Goal: Task Accomplishment & Management: Manage account settings

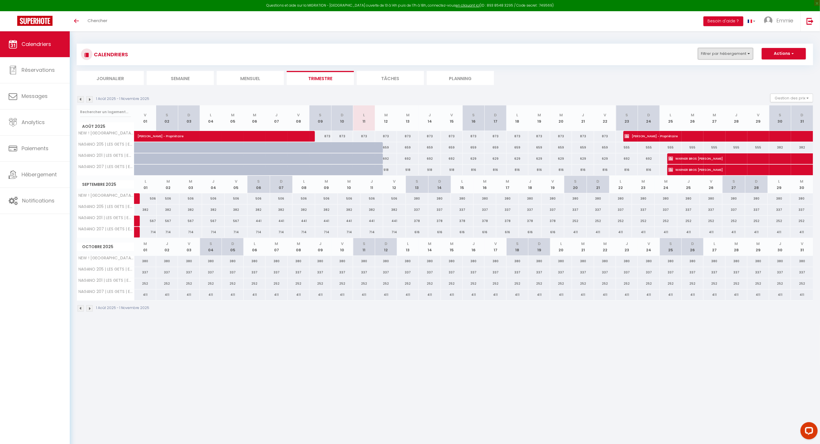
click at [713, 56] on button "Filtrer par hébergement" at bounding box center [725, 53] width 55 height 11
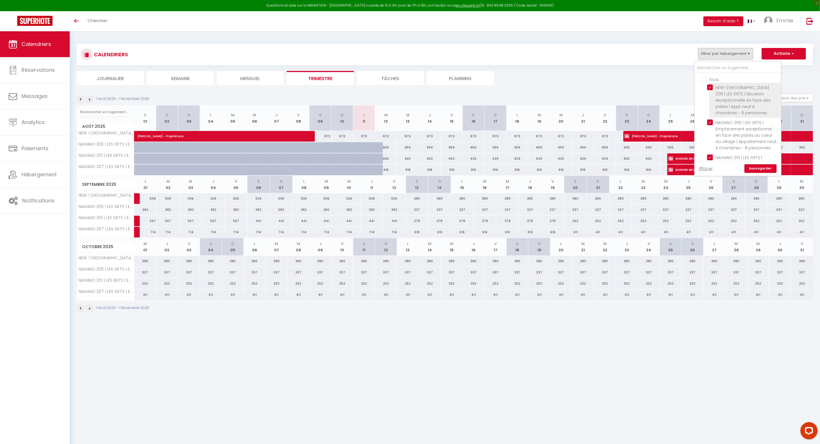
click at [712, 88] on input "NEW ! [GEOGRAPHIC_DATA] 206 | LES GETS | Situation exceptionnelle en face des p…" at bounding box center [744, 87] width 72 height 6
checkbox input "false"
click at [705, 78] on input "Tous" at bounding box center [744, 79] width 86 height 6
checkbox input "true"
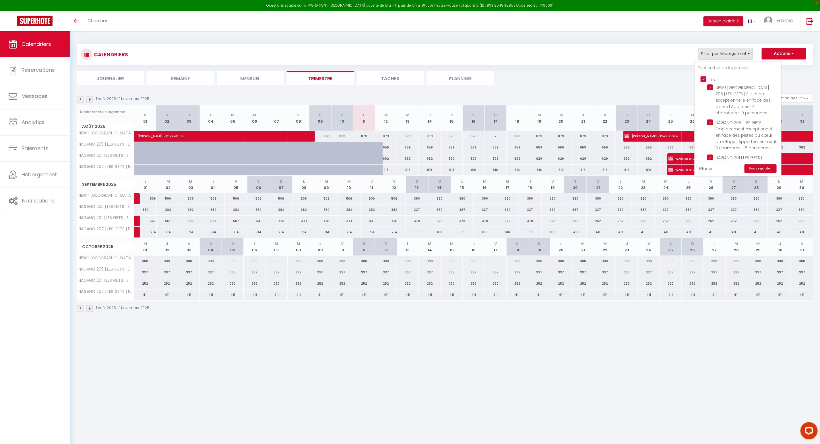
click at [709, 168] on link "Effacer" at bounding box center [706, 168] width 14 height 6
checkbox input "false"
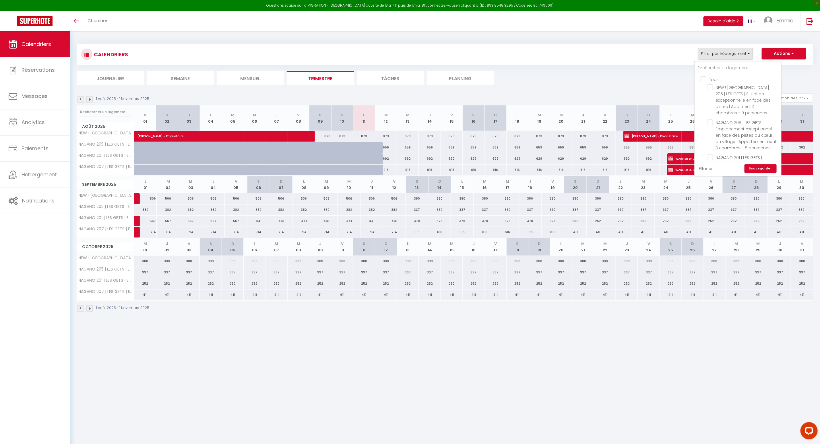
checkbox input "false"
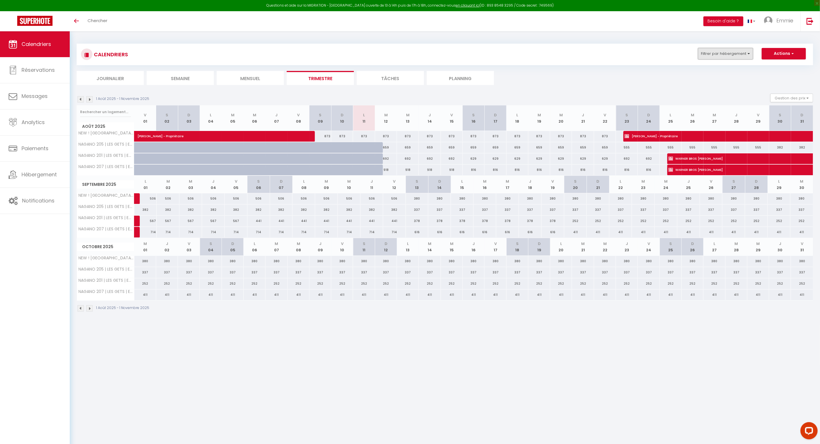
click at [728, 57] on button "Filtrer par hébergement" at bounding box center [725, 53] width 55 height 11
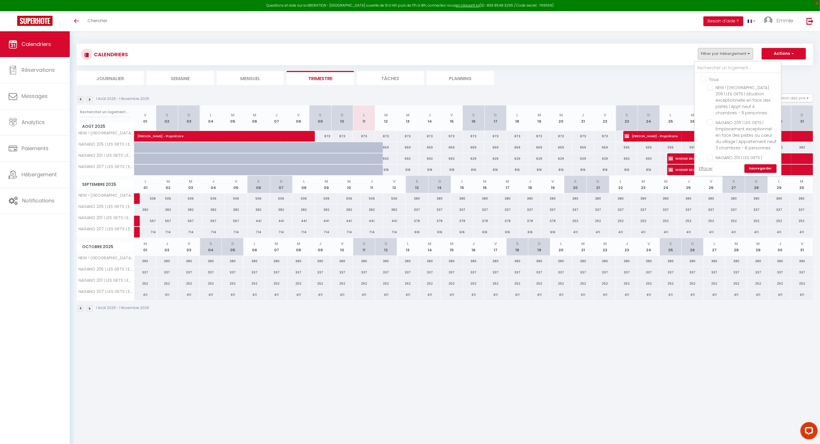
click at [704, 79] on input "Tous" at bounding box center [744, 79] width 86 height 6
checkbox input "true"
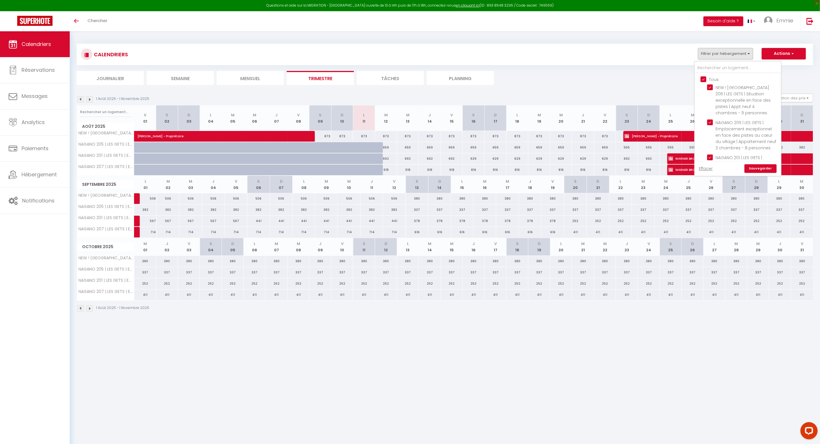
checkbox input "true"
click at [756, 170] on link "Sauvegarder" at bounding box center [761, 168] width 32 height 9
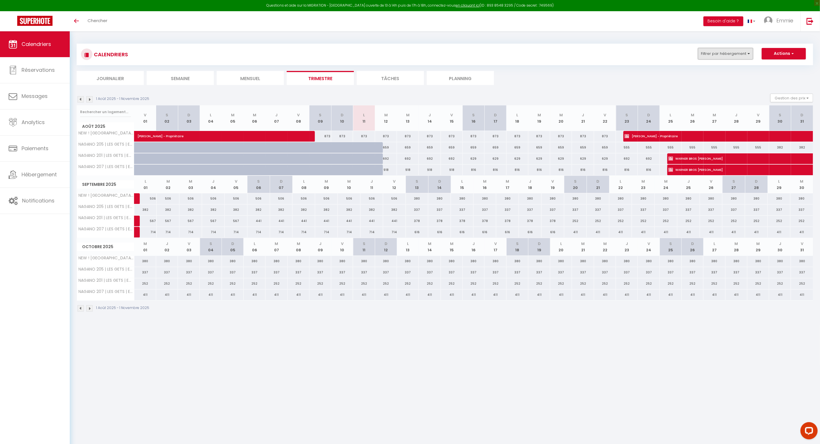
click at [719, 53] on button "Filtrer par hébergement" at bounding box center [725, 53] width 55 height 11
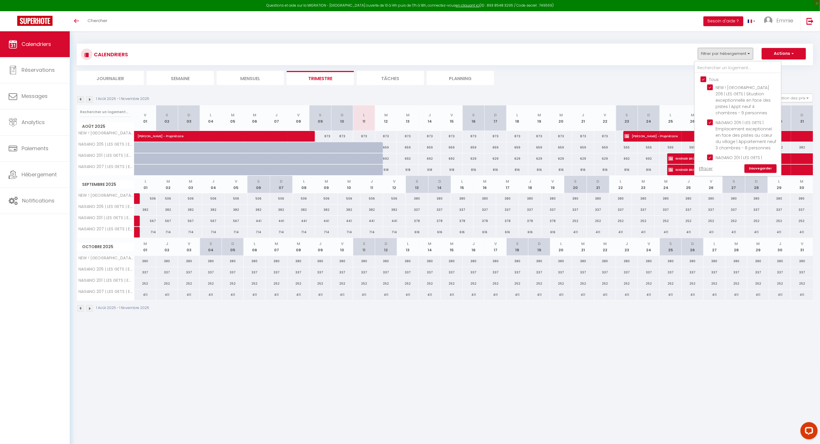
click at [719, 53] on button "Filtrer par hébergement" at bounding box center [725, 53] width 55 height 11
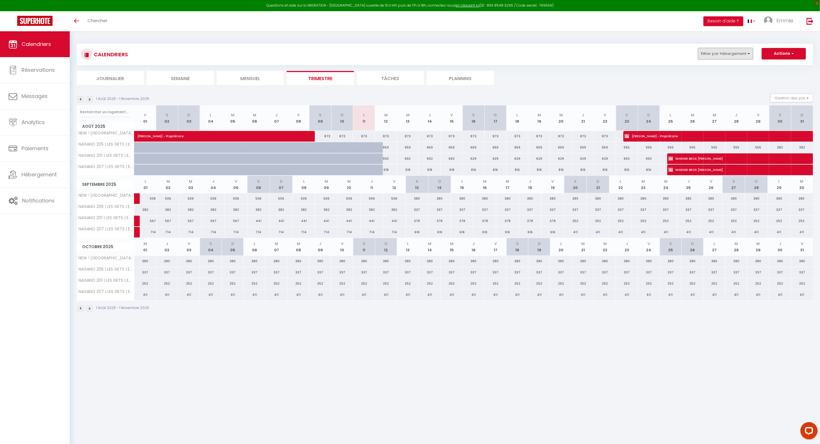
click at [721, 58] on button "Filtrer par hébergement" at bounding box center [725, 53] width 55 height 11
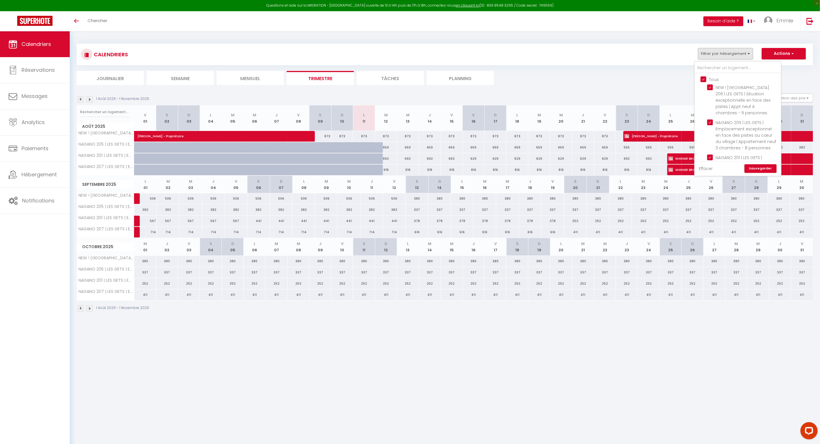
click at [710, 169] on link "Effacer" at bounding box center [706, 168] width 14 height 6
checkbox input "false"
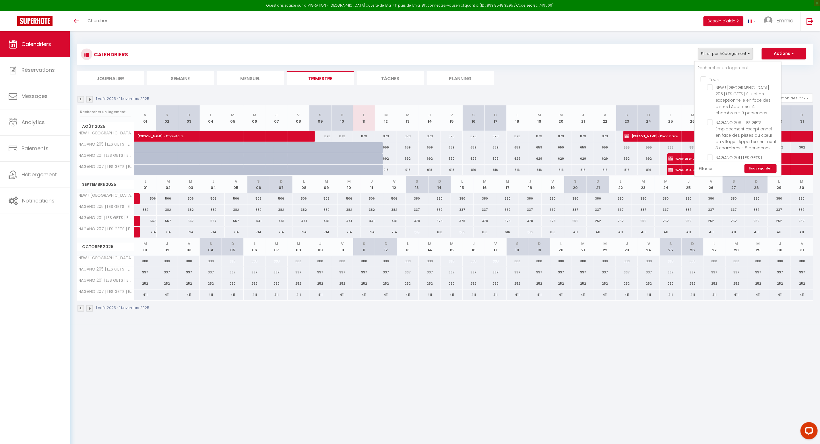
checkbox input "false"
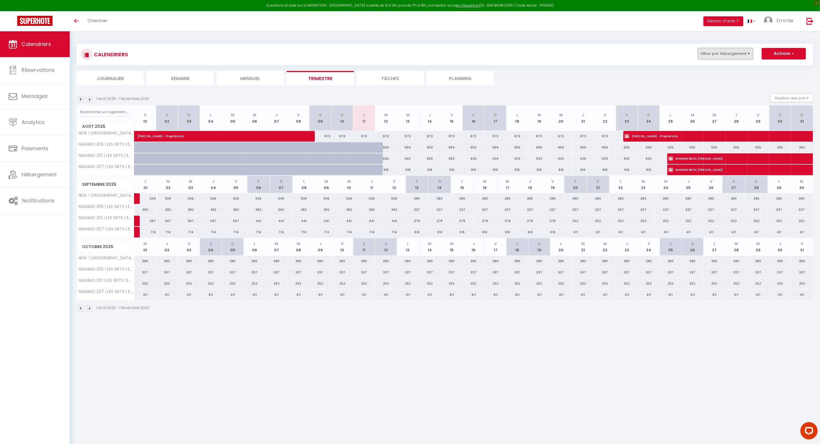
click at [728, 48] on button "Filtrer par hébergement" at bounding box center [725, 53] width 55 height 11
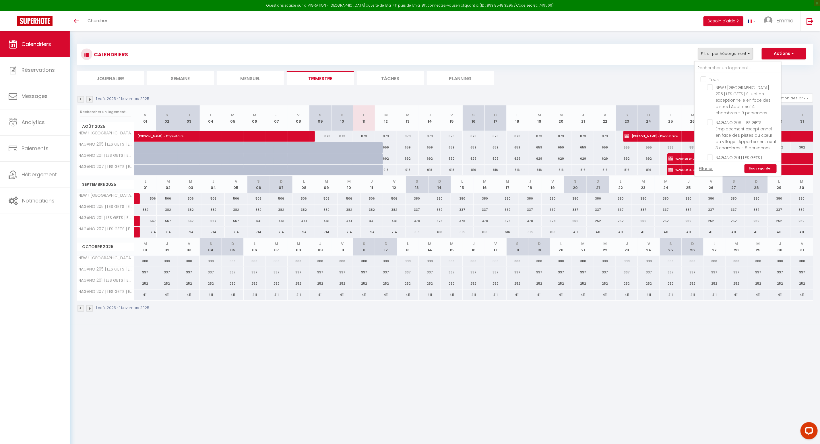
click at [707, 78] on input "Tous" at bounding box center [744, 79] width 86 height 6
checkbox input "true"
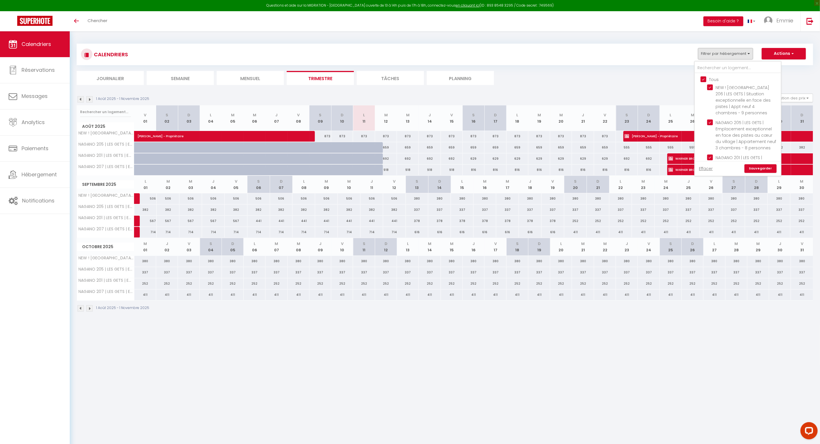
checkbox input "true"
click at [757, 171] on link "Sauvegarder" at bounding box center [761, 168] width 32 height 9
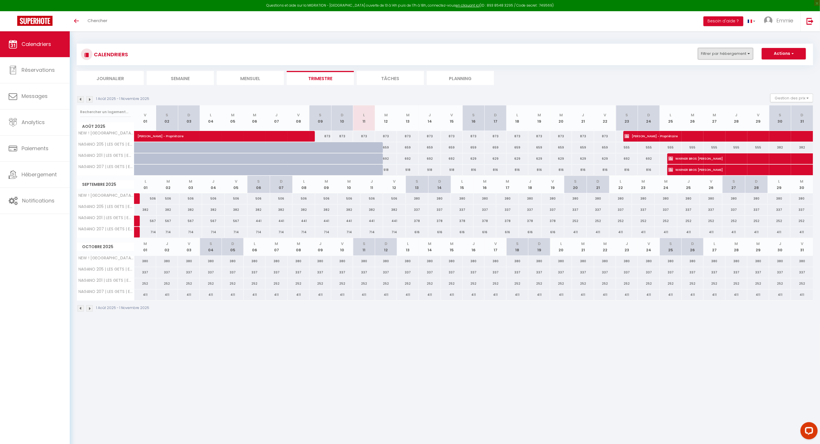
click at [712, 55] on button "Filtrer par hébergement" at bounding box center [725, 53] width 55 height 11
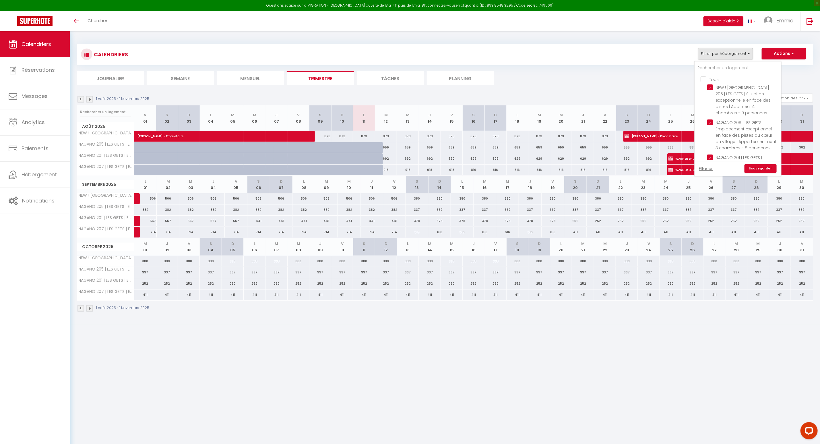
click at [704, 78] on input "Tous" at bounding box center [744, 79] width 86 height 6
checkbox input "true"
click at [760, 172] on link "Sauvegarder" at bounding box center [761, 168] width 32 height 9
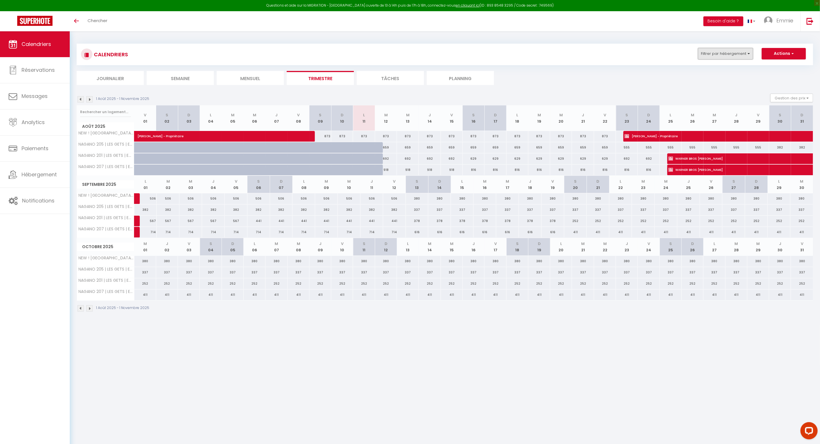
click at [742, 57] on button "Filtrer par hébergement" at bounding box center [725, 53] width 55 height 11
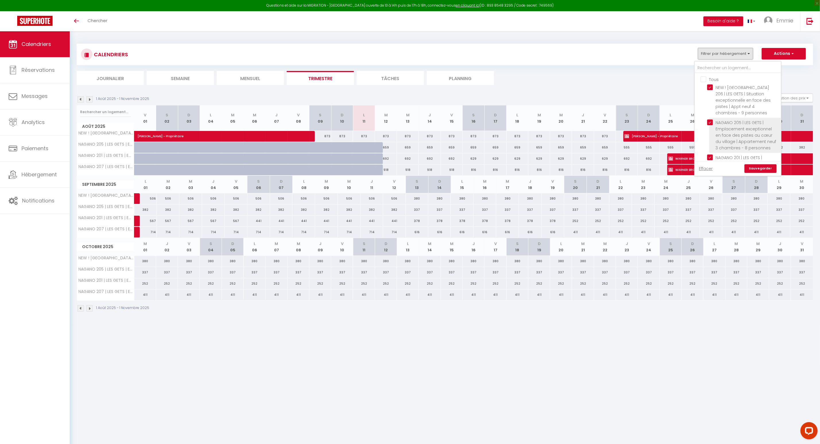
scroll to position [78, 0]
click at [705, 171] on link "Effacer" at bounding box center [706, 168] width 14 height 6
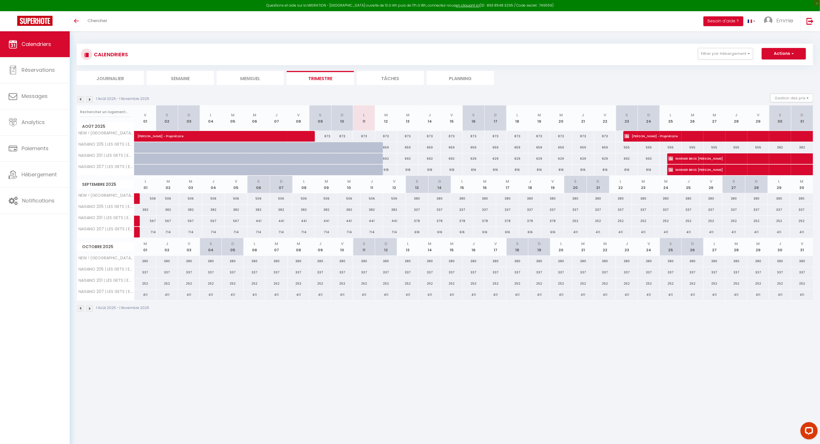
click at [38, 41] on span "Calendriers" at bounding box center [37, 43] width 30 height 7
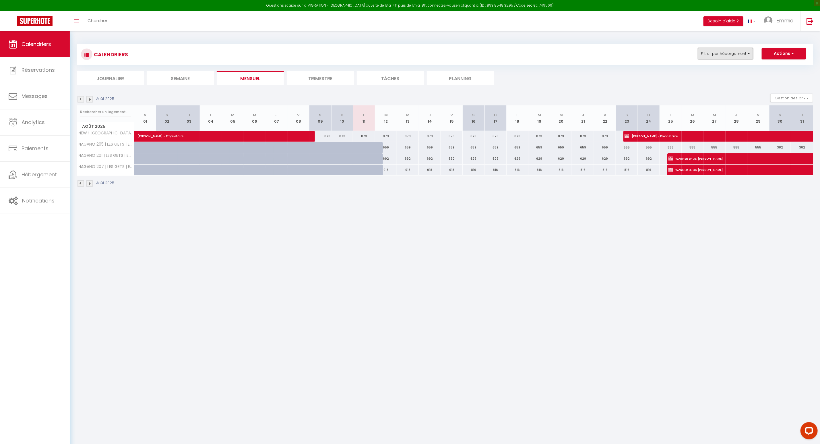
click at [719, 59] on button "Filtrer par hébergement" at bounding box center [725, 53] width 55 height 11
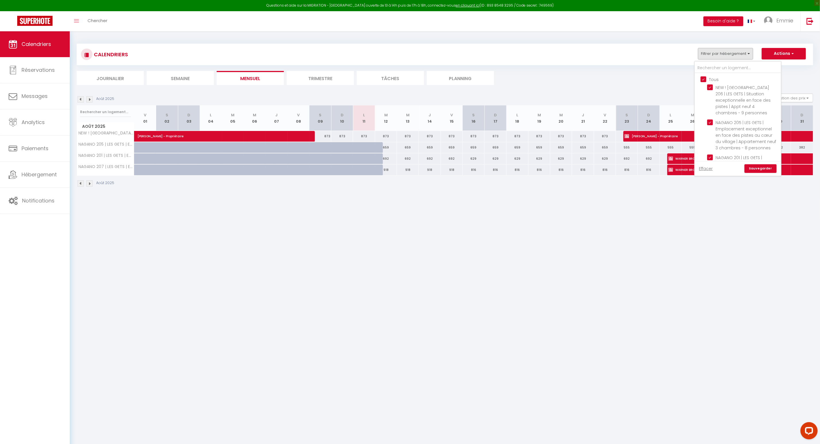
click at [705, 79] on input "Tous" at bounding box center [744, 79] width 86 height 6
checkbox input "false"
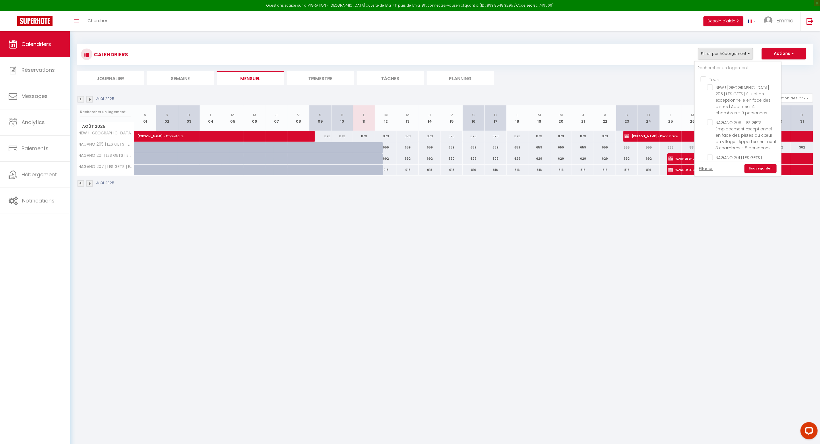
checkbox input "false"
click at [764, 170] on link "Sauvegarder" at bounding box center [761, 168] width 32 height 9
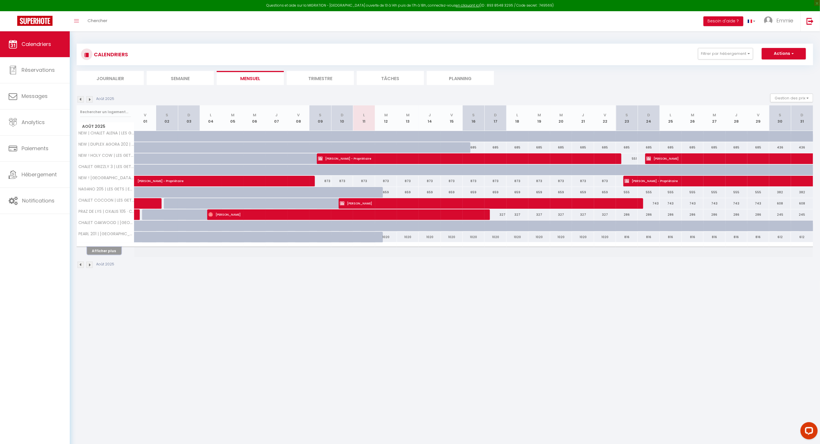
click at [104, 251] on button "Afficher plus" at bounding box center [104, 251] width 34 height 8
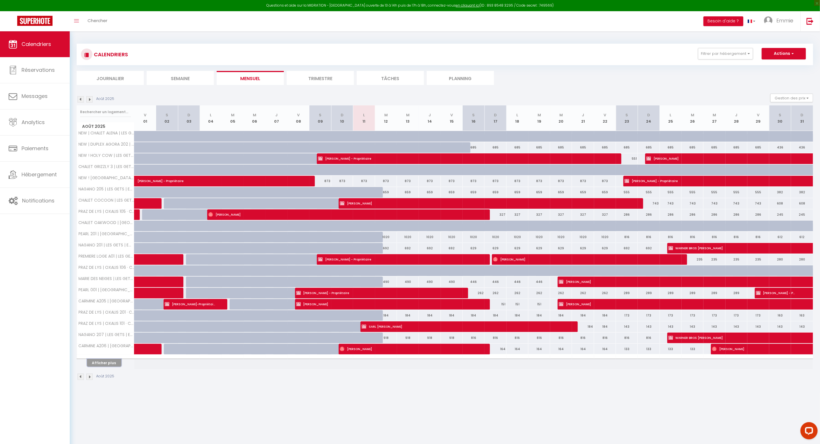
click at [108, 366] on button "Afficher plus" at bounding box center [104, 363] width 34 height 8
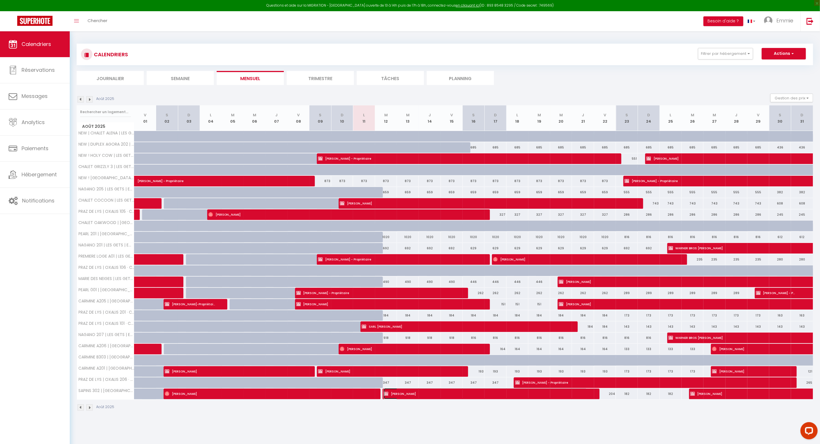
click at [423, 397] on span "[PERSON_NAME]" at bounding box center [486, 393] width 204 height 11
select select "OK"
select select "KO"
select select "1"
select select "0"
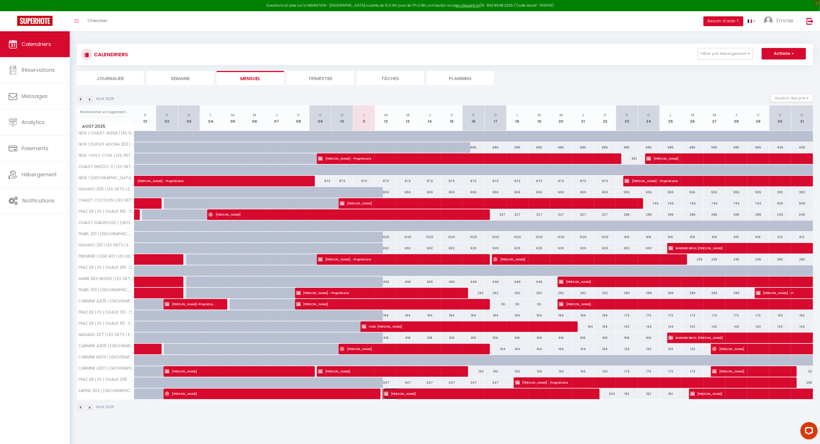
select select "1"
select select
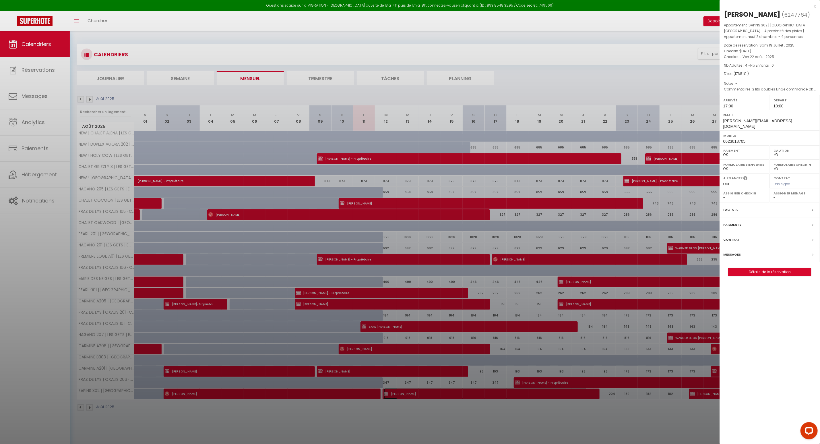
select select "37195"
select select "33595"
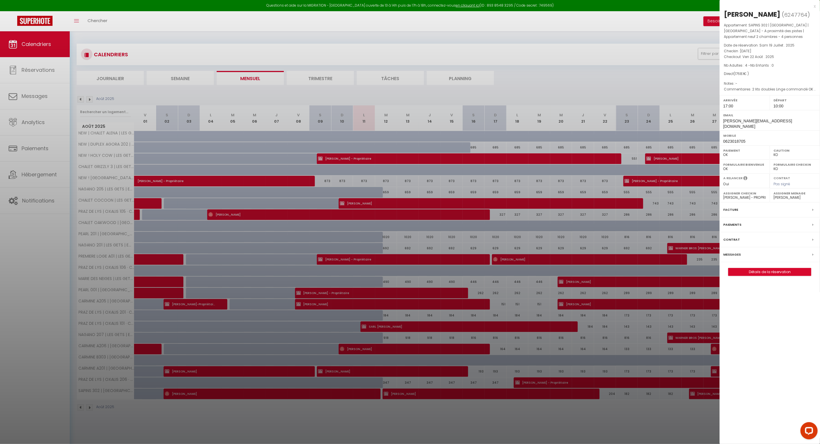
click at [403, 415] on div at bounding box center [410, 222] width 820 height 444
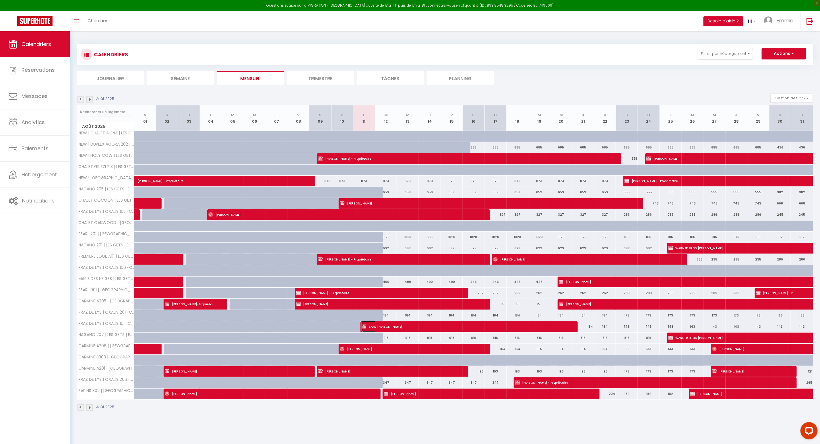
click at [397, 330] on span "SARL [PERSON_NAME]" at bounding box center [464, 326] width 204 height 11
select select "34782"
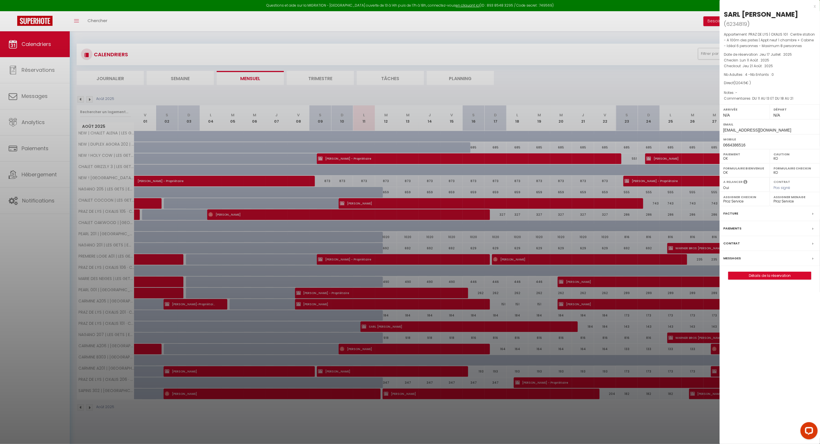
click at [292, 160] on div at bounding box center [410, 222] width 820 height 444
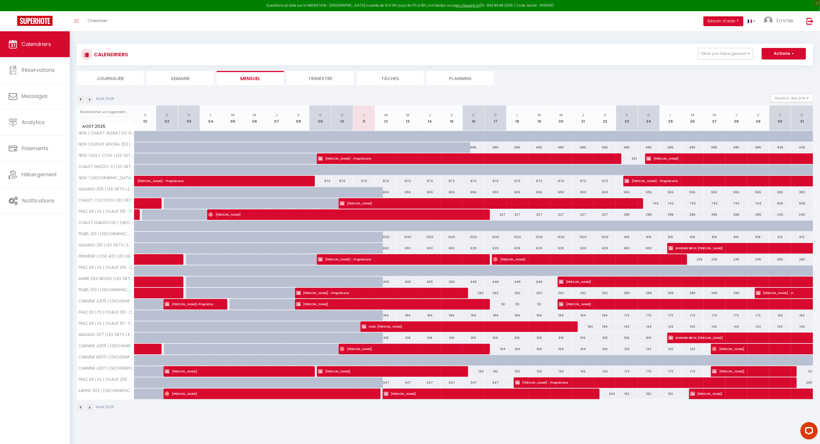
click at [304, 79] on li "Trimestre" at bounding box center [320, 78] width 67 height 14
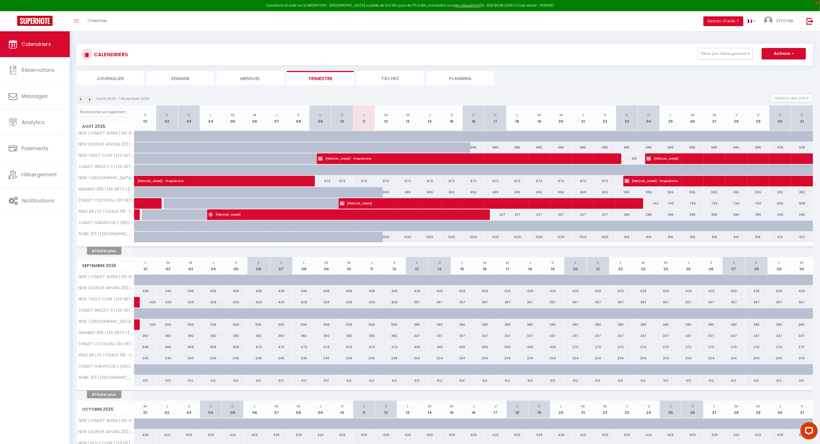
click at [90, 99] on img at bounding box center [89, 99] width 6 height 6
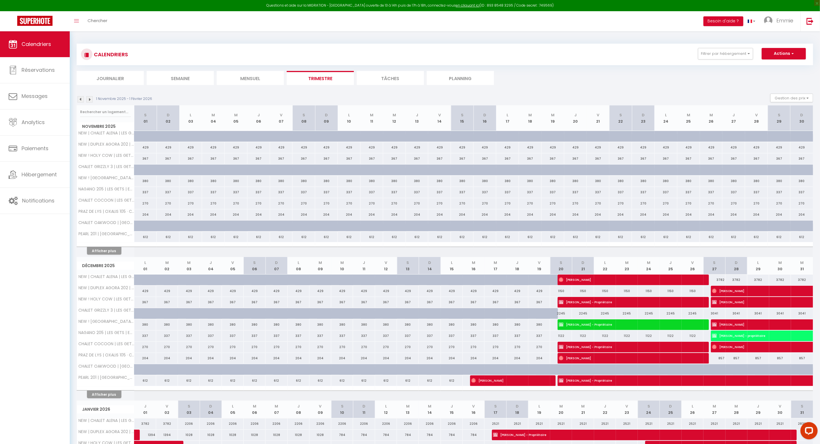
click at [90, 99] on img at bounding box center [89, 99] width 6 height 6
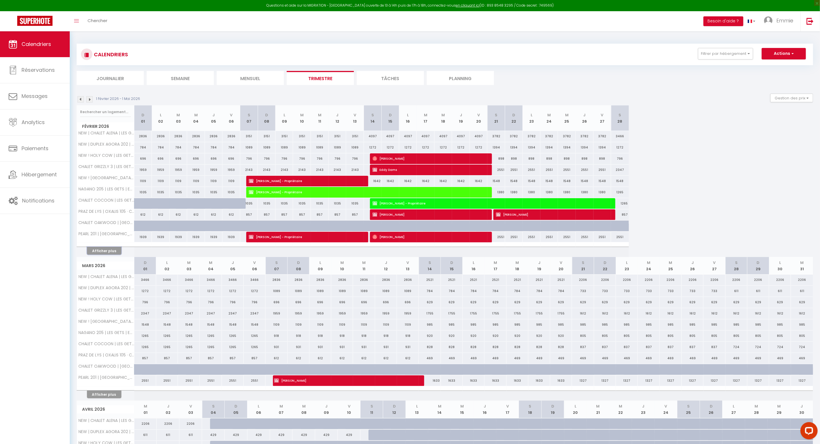
click at [107, 251] on button "Afficher plus" at bounding box center [104, 251] width 34 height 8
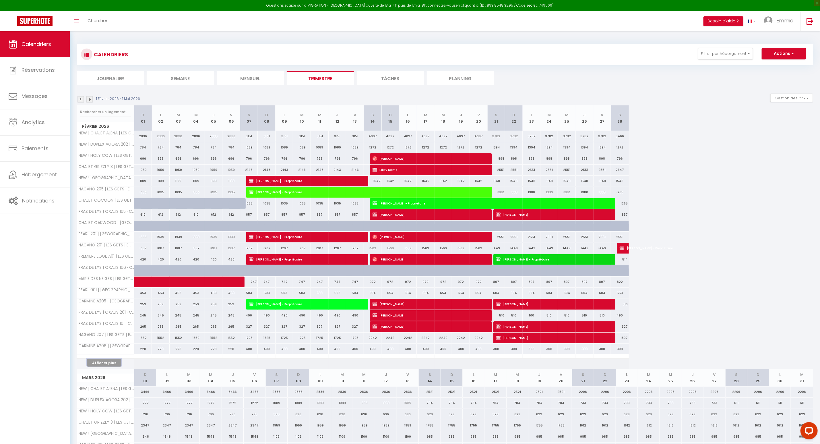
click at [101, 365] on button "Afficher plus" at bounding box center [104, 363] width 34 height 8
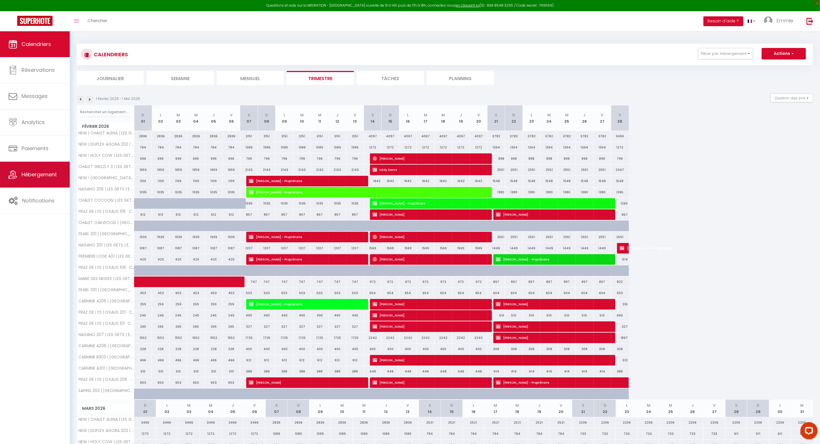
click at [41, 170] on link "Hébergement" at bounding box center [35, 175] width 70 height 26
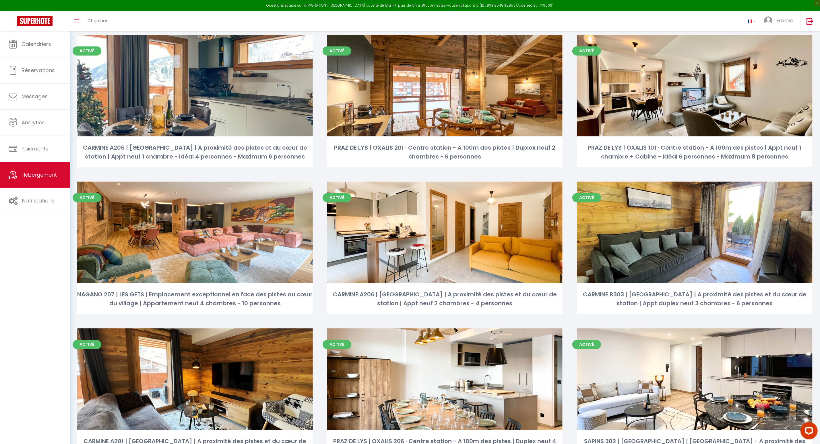
scroll to position [774, 0]
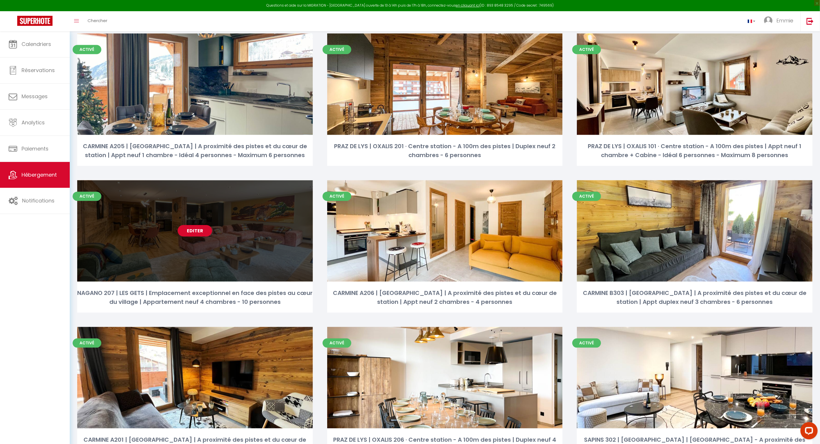
click at [201, 227] on link "Editer" at bounding box center [195, 230] width 34 height 11
select select "3"
select select "2"
select select "1"
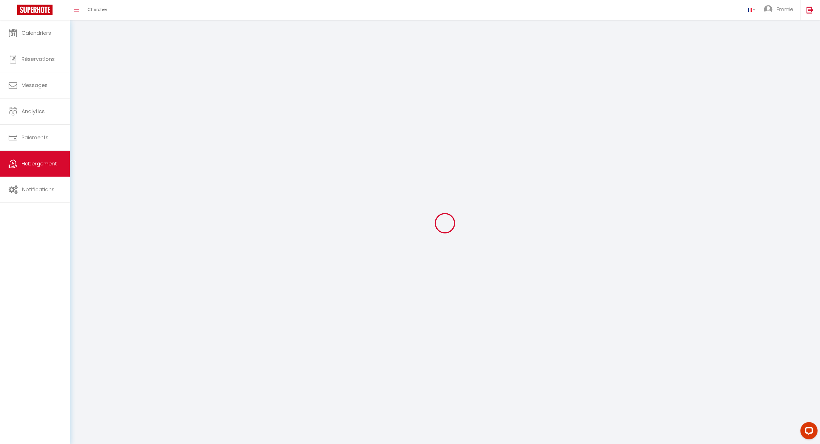
select select
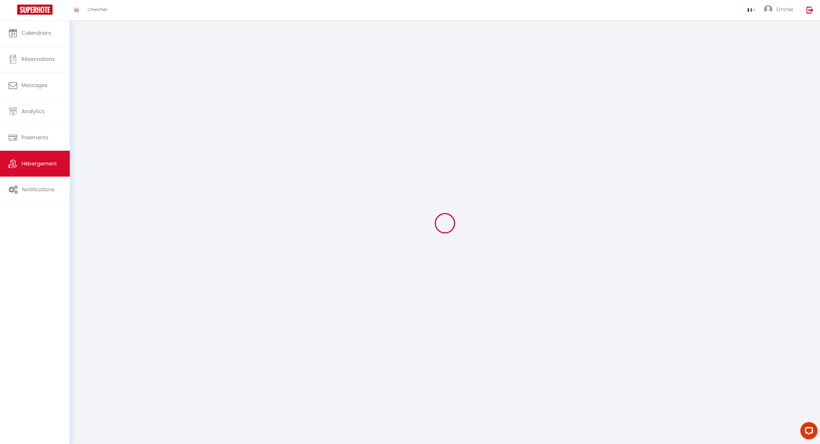
select select
checkbox input "false"
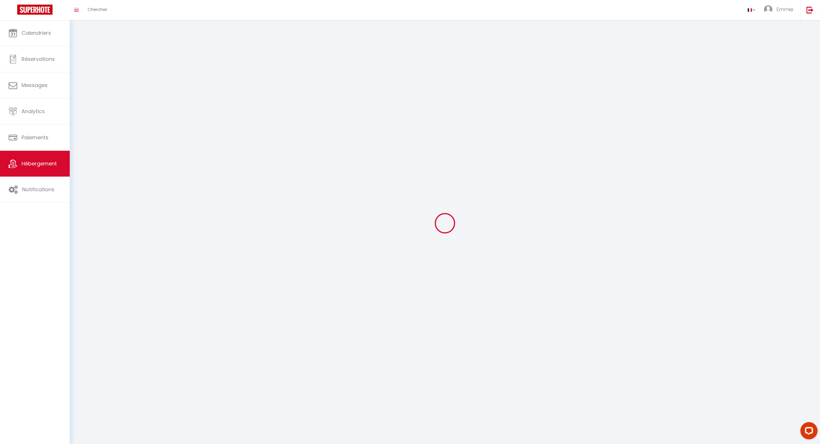
select select
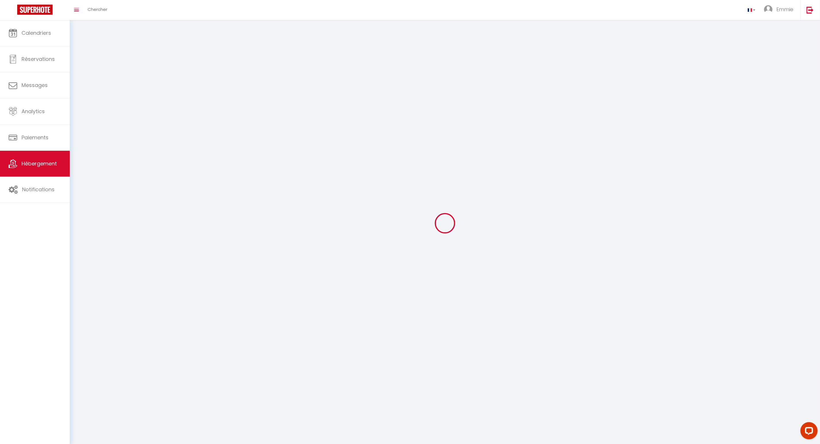
select select
checkbox input "false"
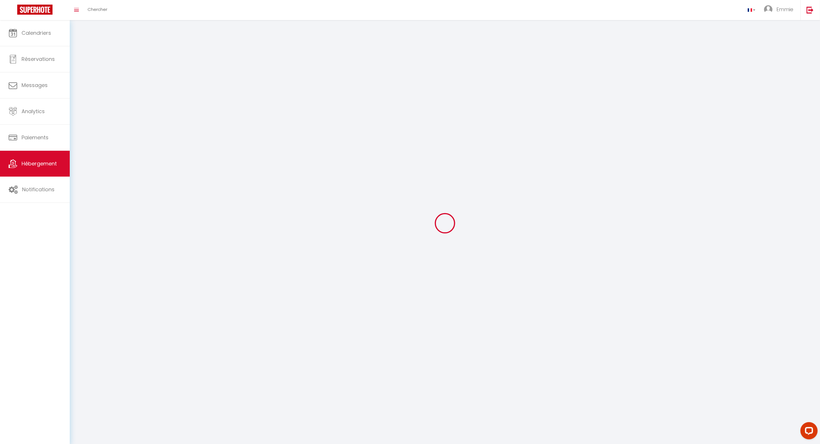
checkbox input "false"
select select
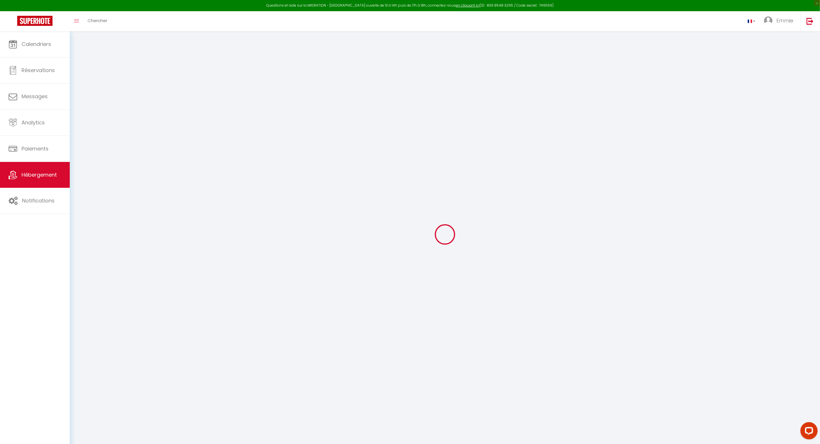
type input "Oups ! Les dates sélectionnées sont indisponibles."
type textarea "Malheureusement les dates sélectionnées sont indisponibles. Nous vous invitons …"
type input "46.158574"
type input "6.669378"
checkbox input "true"
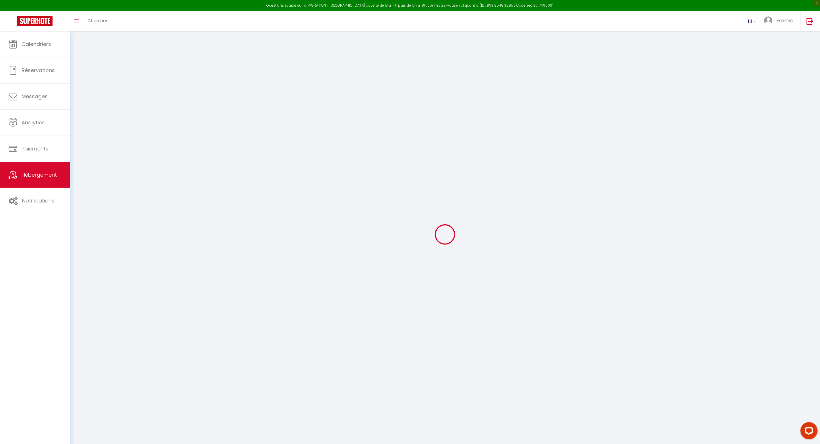
checkbox input "false"
checkbox input "true"
select select
checkbox input "false"
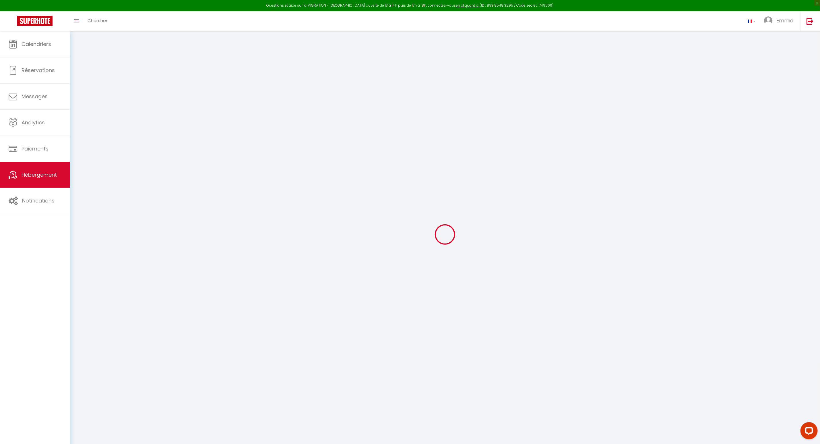
checkbox input "false"
select select
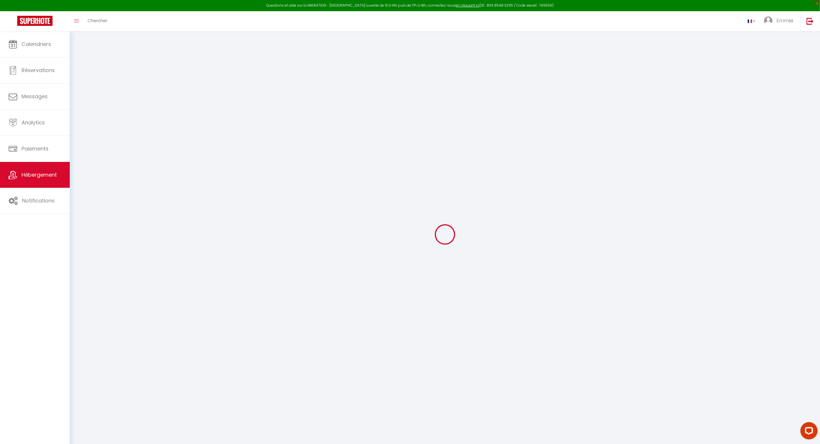
checkbox input "false"
select select
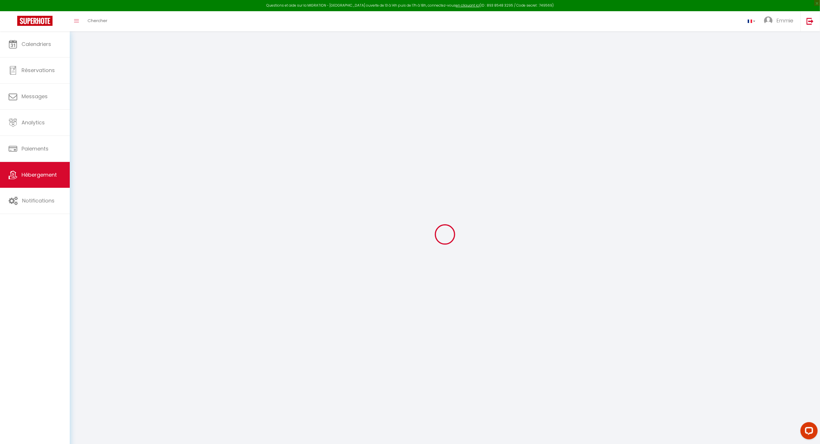
select select
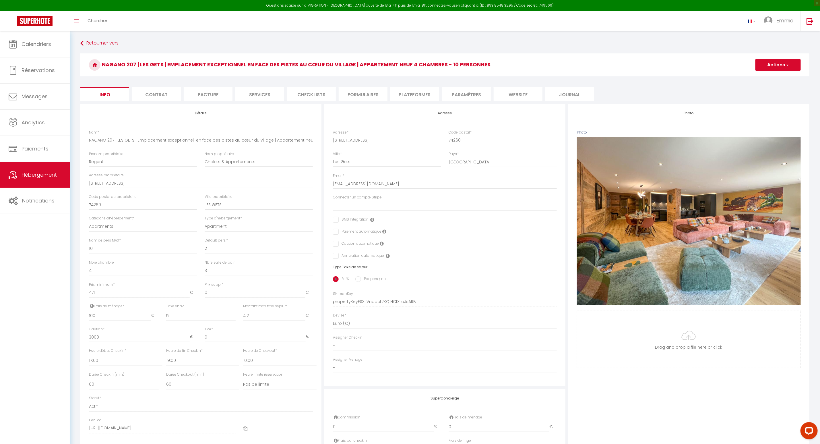
click at [517, 93] on li "website" at bounding box center [518, 94] width 49 height 14
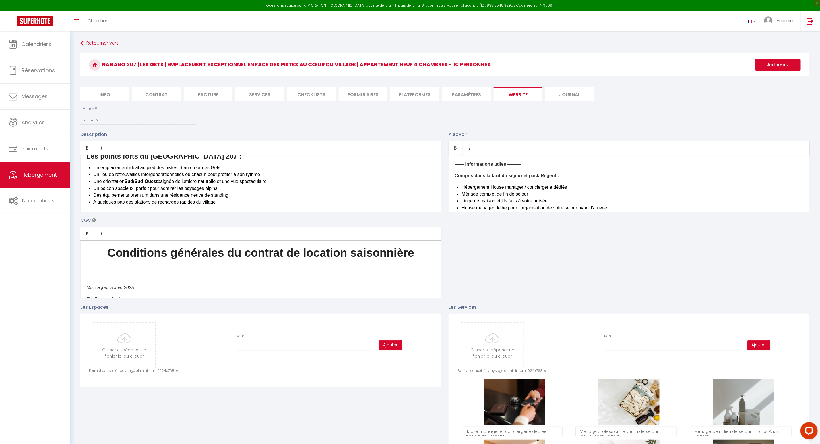
scroll to position [282, 0]
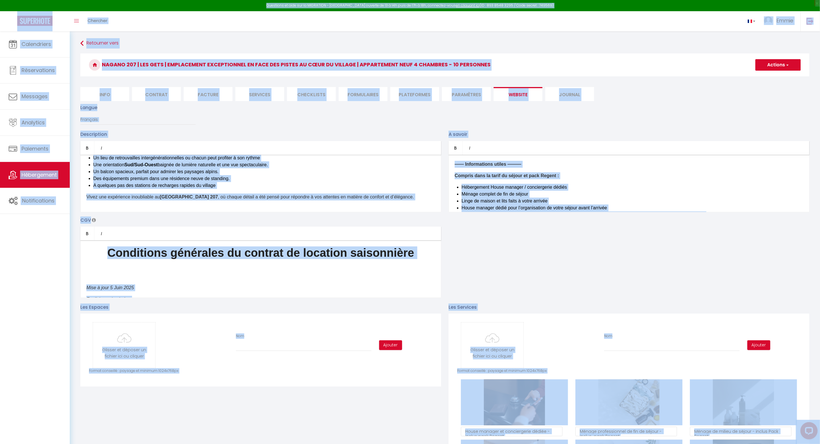
click at [334, 182] on li "A quelques pas des stations de recharges rapides du village" at bounding box center [264, 185] width 342 height 7
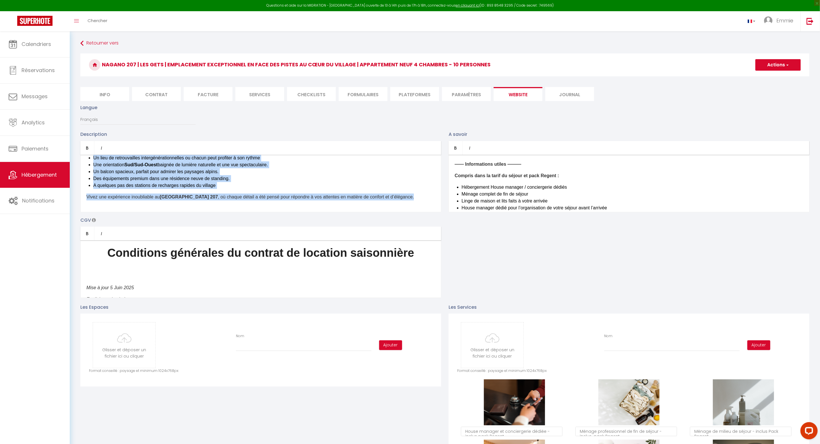
copy div "Loremipsu dol Sita, cons adi elitseddo eiusmodt incidi ut labo et do magnaal en…"
click at [47, 52] on link "Calendriers" at bounding box center [35, 44] width 70 height 26
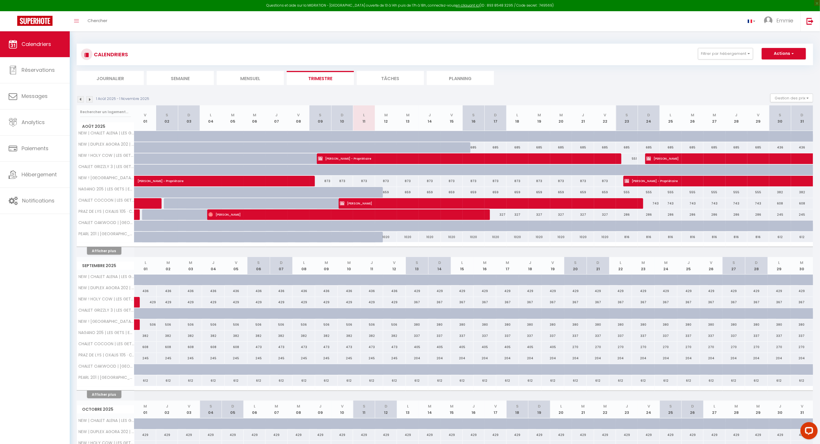
click at [92, 99] on img at bounding box center [89, 99] width 6 height 6
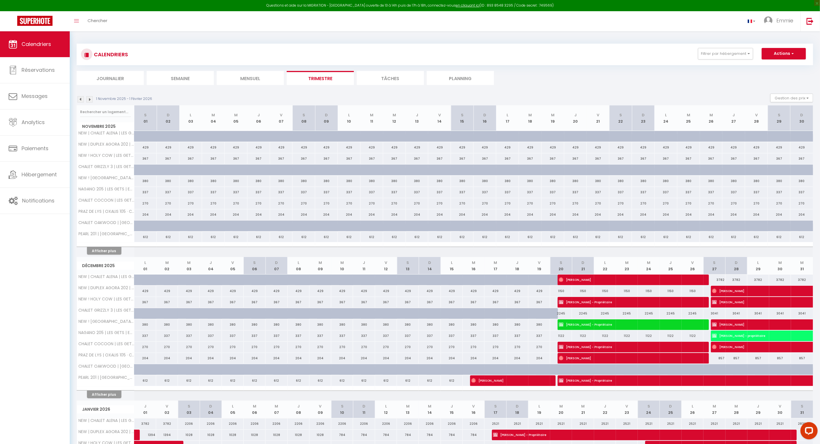
click at [92, 99] on img at bounding box center [89, 99] width 6 height 6
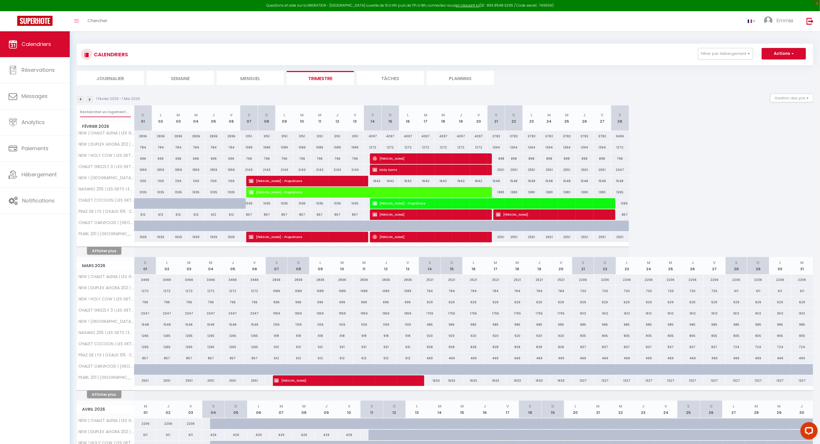
click at [110, 108] on input "text" at bounding box center [105, 112] width 51 height 10
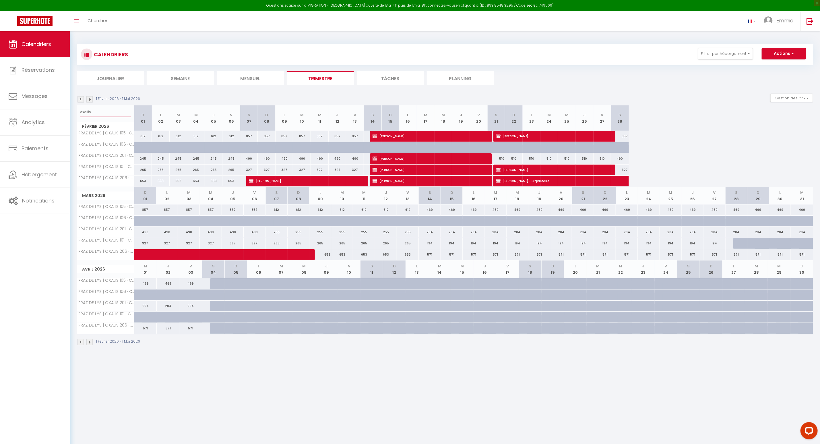
type input "oxalis"
click at [41, 82] on link "Réservations" at bounding box center [35, 70] width 70 height 26
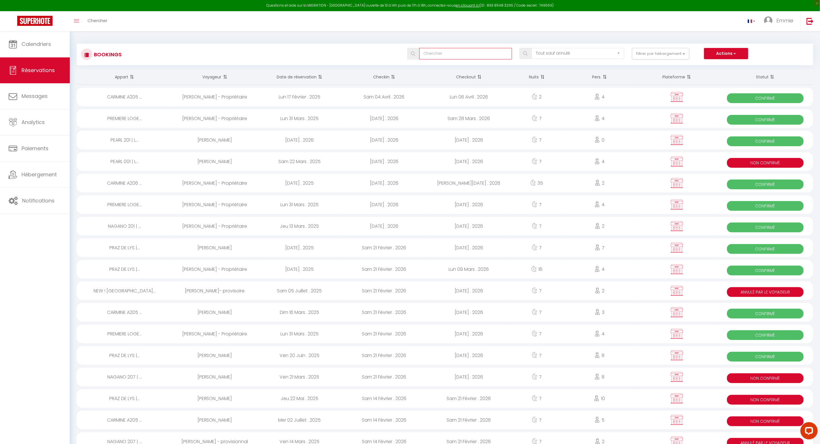
click at [440, 58] on input "text" at bounding box center [466, 53] width 93 height 11
type input "eugenie"
click at [57, 44] on link "Calendriers" at bounding box center [35, 44] width 70 height 26
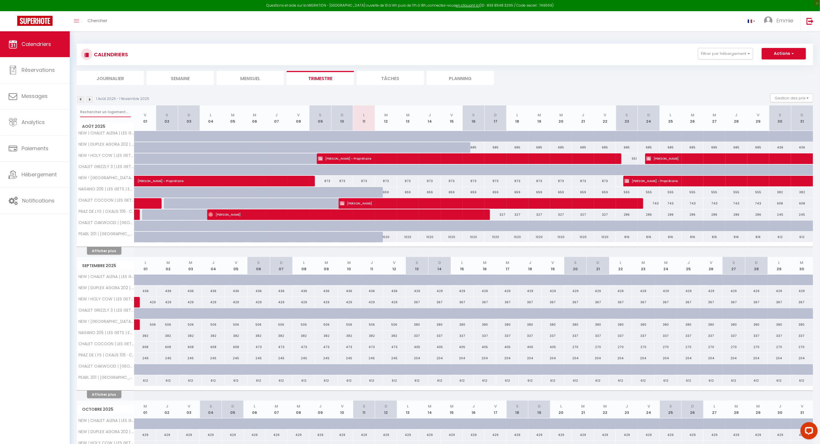
click at [105, 111] on input "text" at bounding box center [105, 112] width 51 height 10
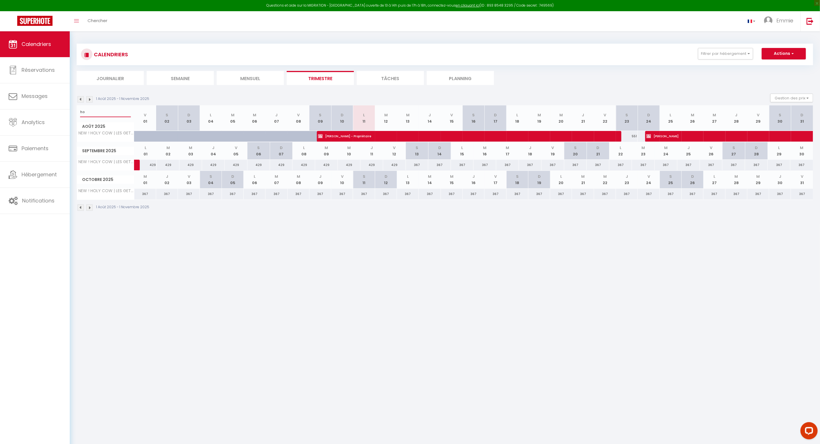
type input "h"
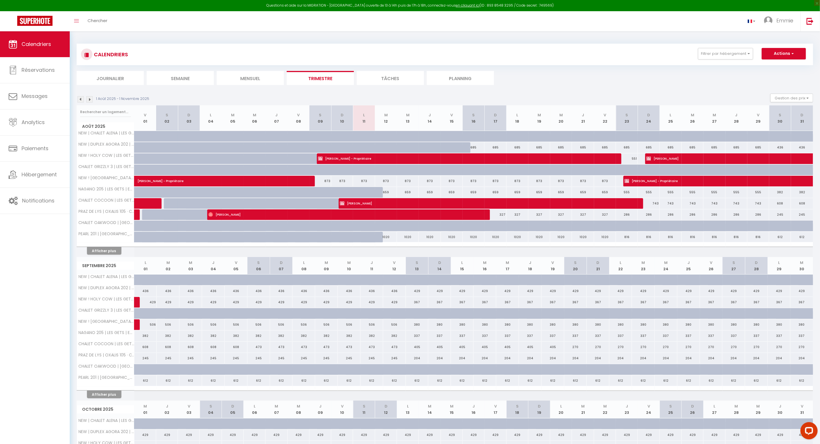
click at [90, 100] on img at bounding box center [89, 99] width 6 height 6
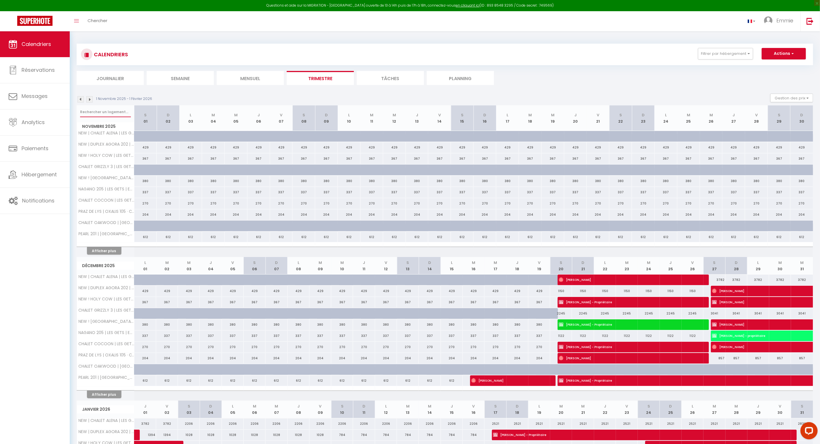
click at [104, 109] on input "text" at bounding box center [105, 112] width 51 height 10
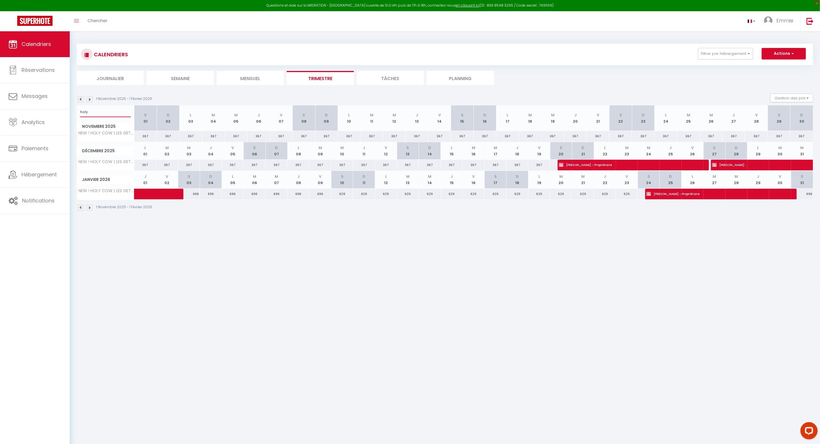
type input "holy"
click at [89, 208] on img at bounding box center [89, 207] width 6 height 6
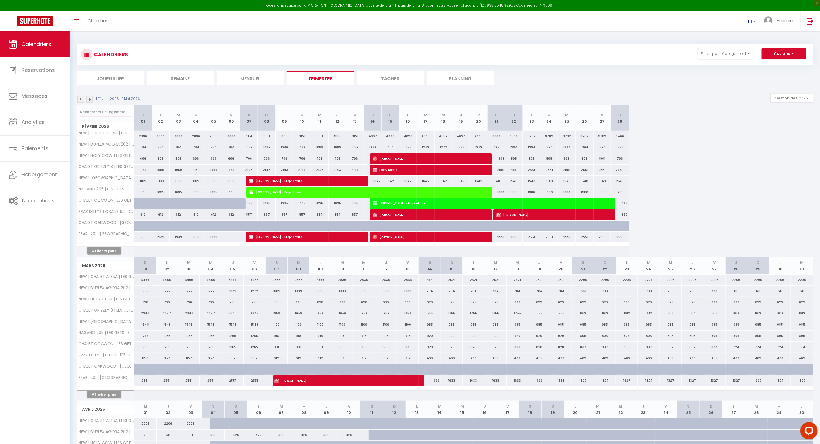
click at [100, 114] on input "text" at bounding box center [105, 112] width 51 height 10
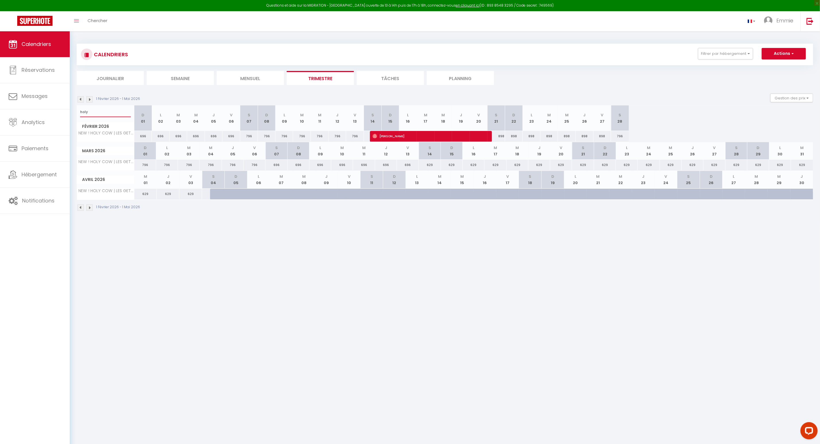
type input "holy"
click at [80, 100] on img at bounding box center [81, 99] width 6 height 6
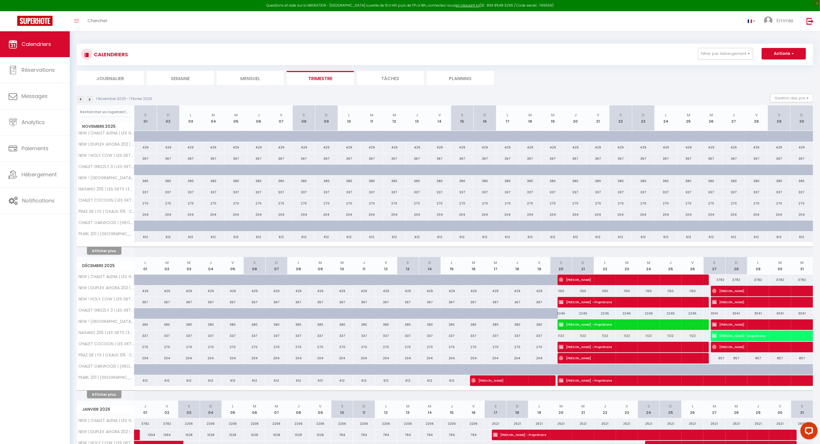
click at [80, 100] on img at bounding box center [81, 99] width 6 height 6
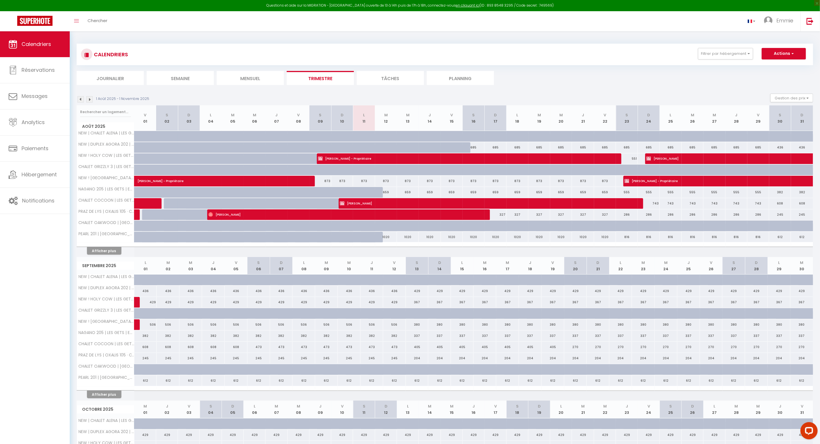
click at [138, 97] on p "1 Août 2025 - 1 Novembre 2025" at bounding box center [122, 98] width 53 height 5
click at [111, 112] on input "text" at bounding box center [105, 112] width 51 height 10
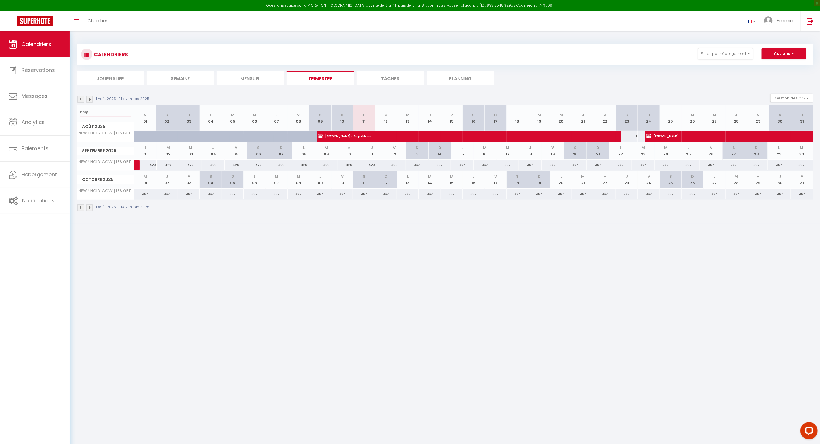
type input "holy"
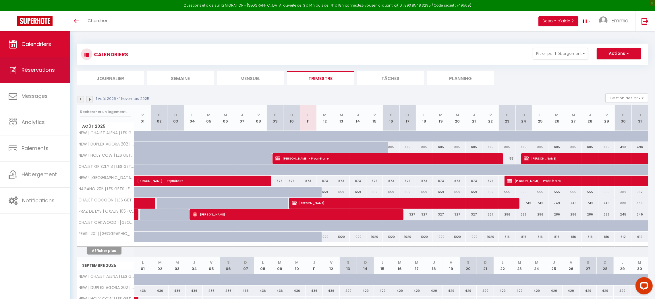
click at [45, 75] on link "Réservations" at bounding box center [35, 70] width 70 height 26
select select "not_cancelled"
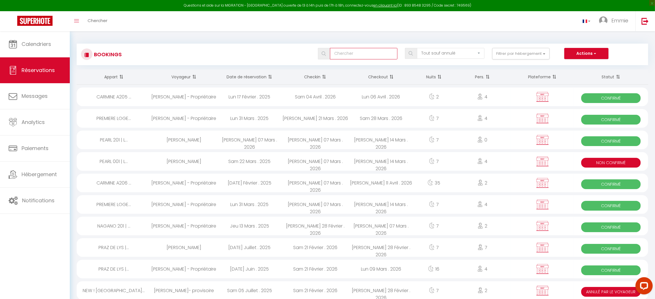
click at [375, 55] on input "text" at bounding box center [363, 53] width 67 height 11
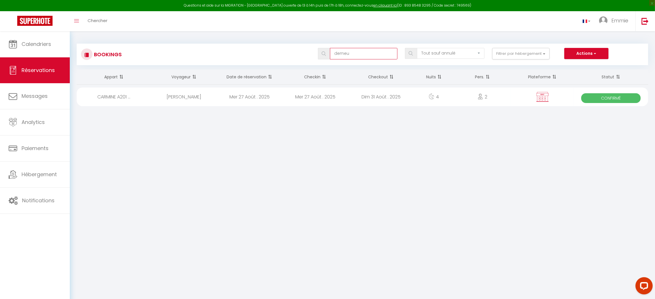
click at [353, 52] on input "demeu" at bounding box center [363, 53] width 67 height 11
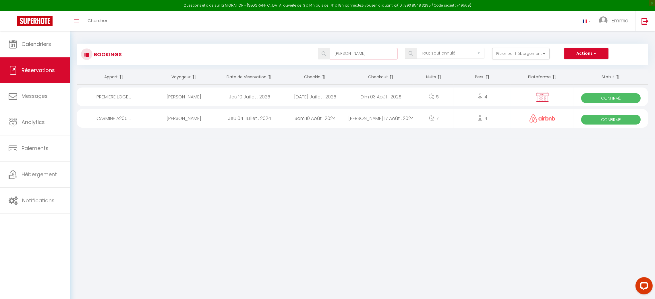
type input "miguel"
click at [307, 98] on div "Mar 29 Juillet . 2025" at bounding box center [315, 97] width 66 height 19
select select "OK"
select select "0"
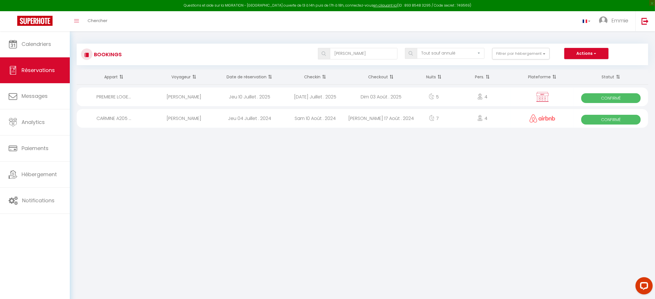
select select "1"
select select
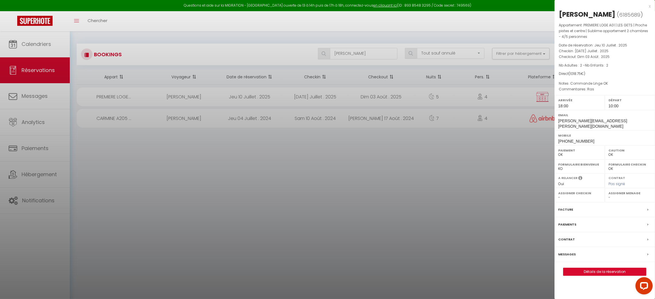
select select "38011"
select select "37575"
click at [492, 163] on div at bounding box center [327, 149] width 655 height 299
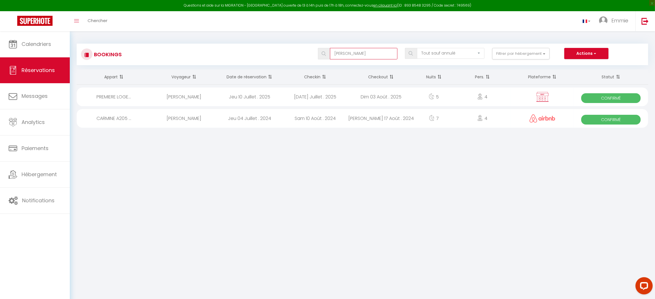
click at [356, 52] on input "miguel" at bounding box center [363, 53] width 67 height 11
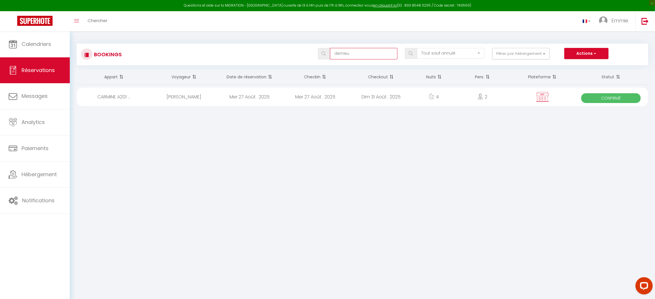
type input "demeu"
